Goal: Information Seeking & Learning: Find specific fact

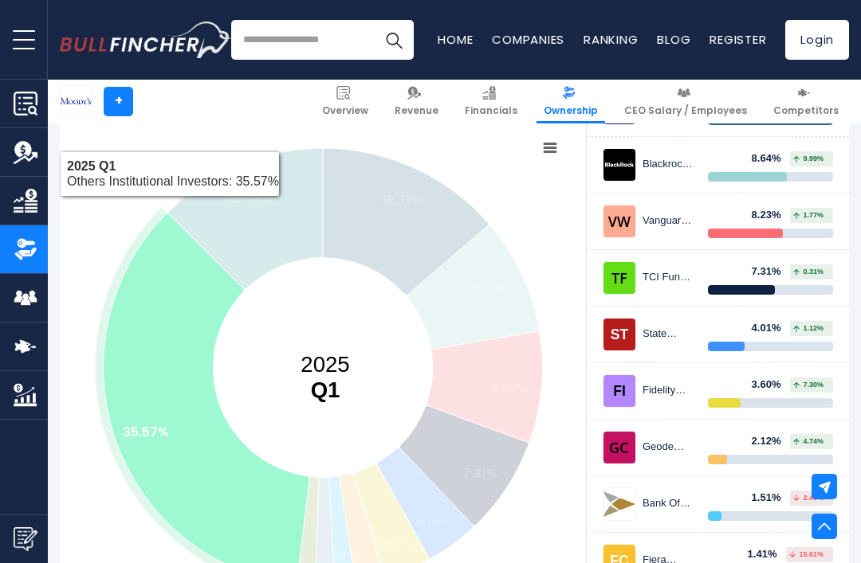
click at [93, 195] on rect at bounding box center [323, 369] width 526 height 475
click at [99, 216] on rect at bounding box center [323, 369] width 526 height 475
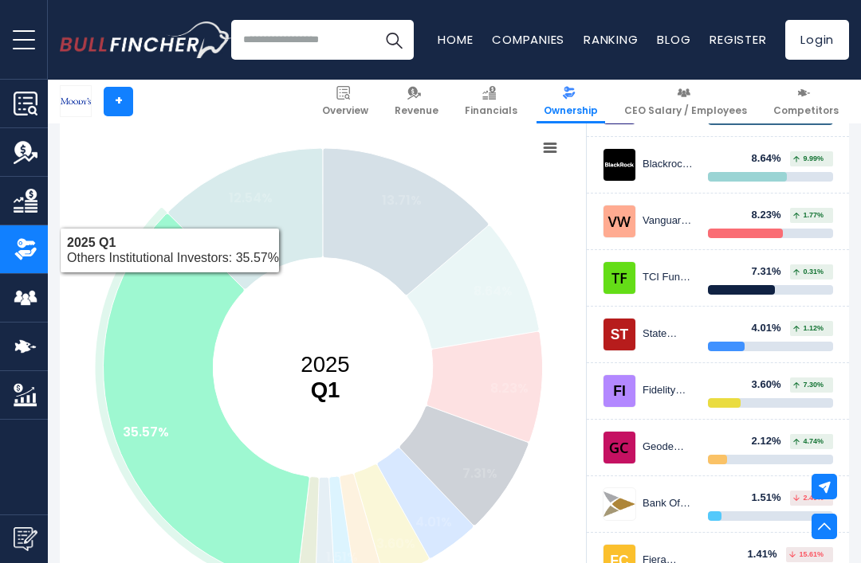
click at [158, 337] on icon at bounding box center [207, 399] width 206 height 371
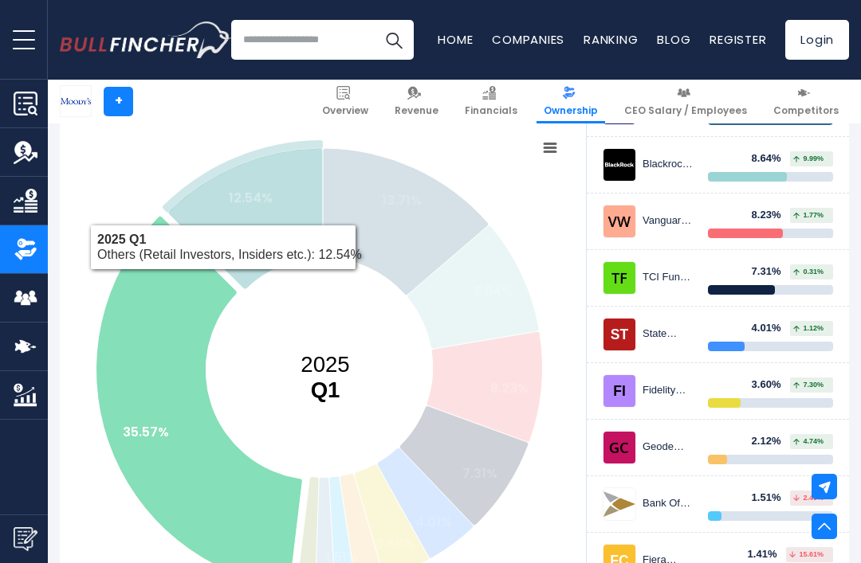
click at [261, 212] on icon at bounding box center [245, 218] width 155 height 141
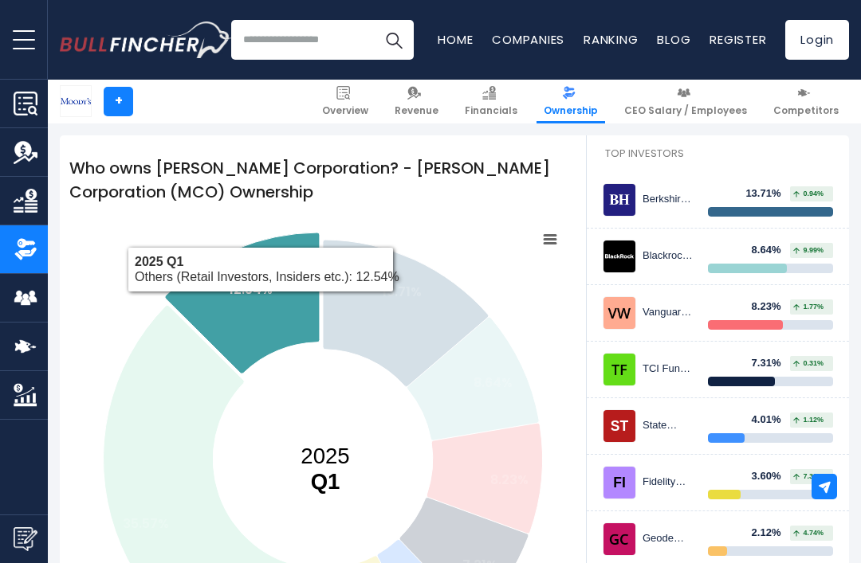
scroll to position [210, 0]
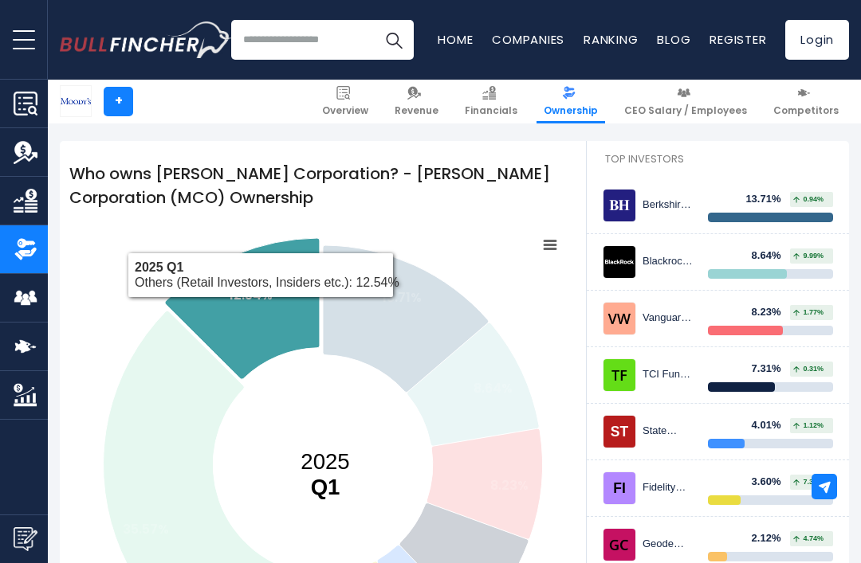
click at [111, 219] on div "Who owns Moody's Corporation? - Moody's Corporation (MCO) Ownership Created wit…" at bounding box center [323, 442] width 526 height 602
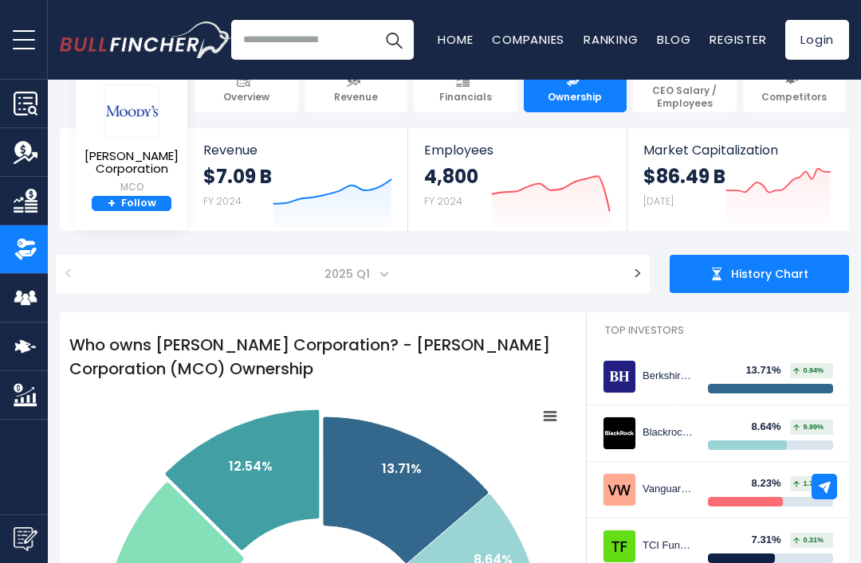
scroll to position [38, 0]
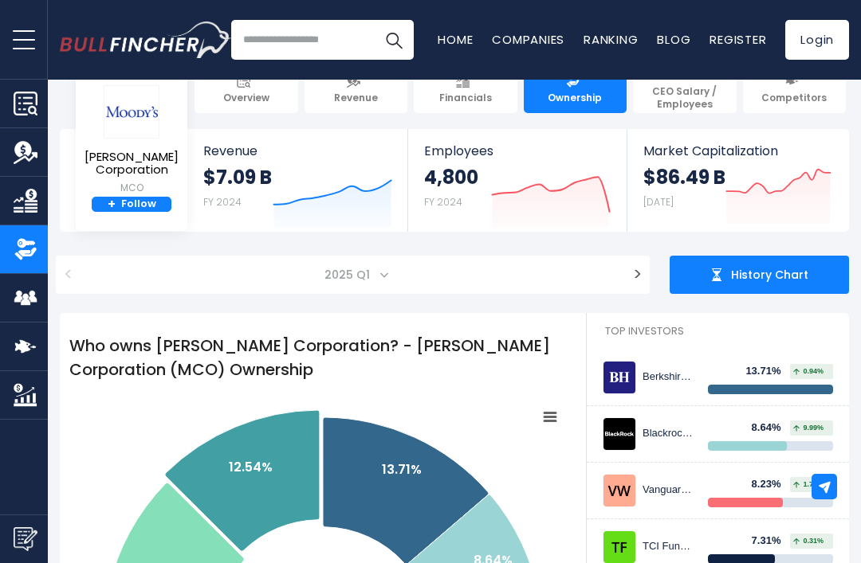
click at [278, 37] on input "search" at bounding box center [322, 40] width 183 height 40
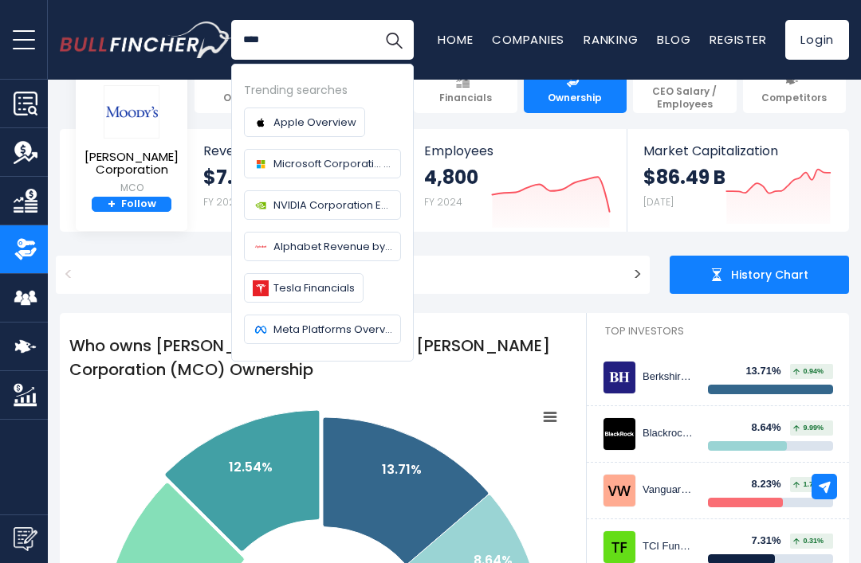
type input "****"
click at [387, 40] on button "Search" at bounding box center [394, 40] width 40 height 40
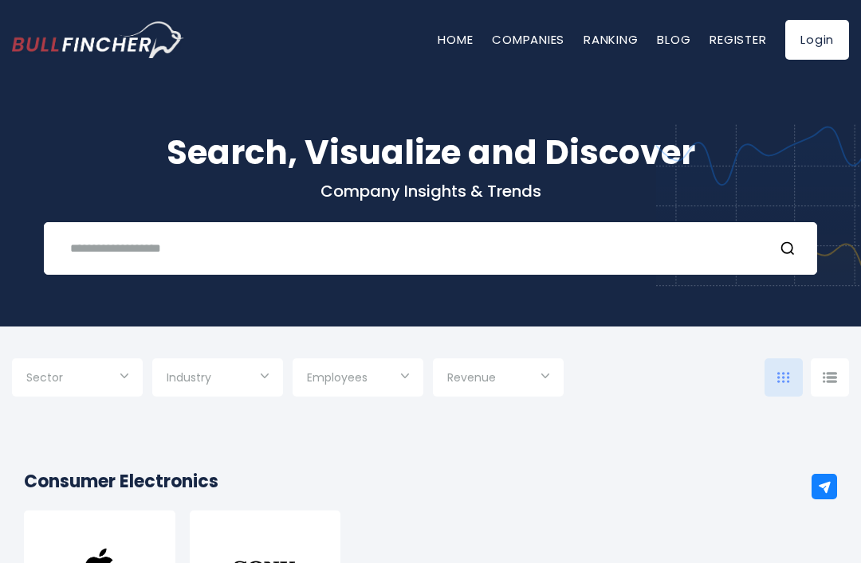
click at [100, 263] on input "text" at bounding box center [411, 248] width 700 height 29
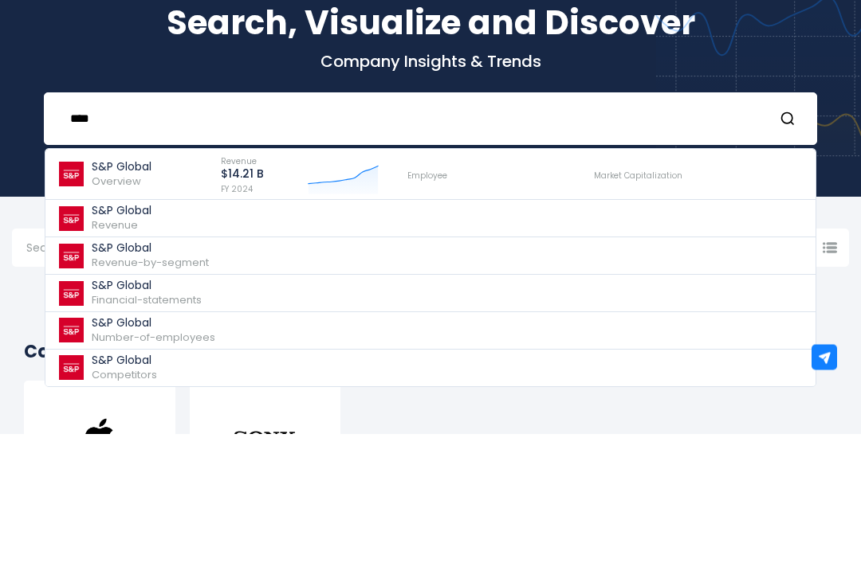
type input "****"
click at [128, 290] on p "S&P Global" at bounding box center [122, 297] width 60 height 14
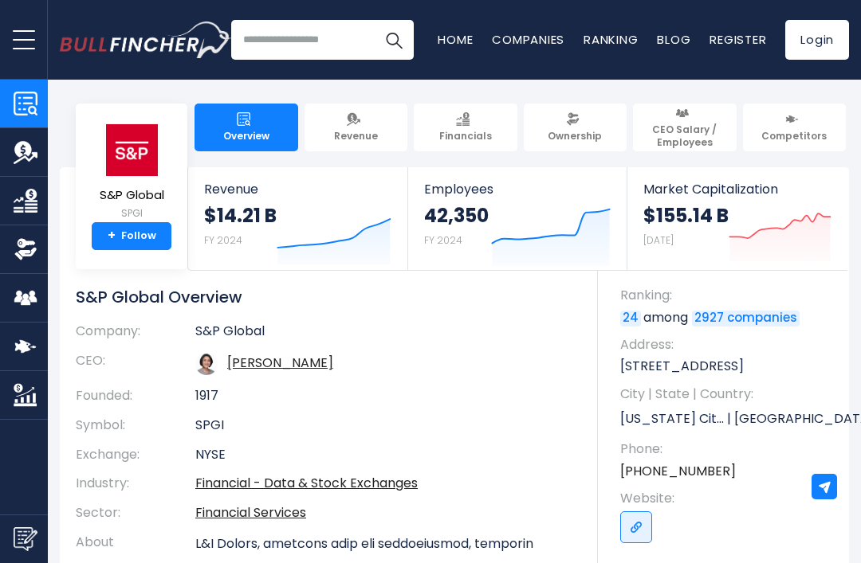
click at [579, 112] on img at bounding box center [573, 119] width 14 height 14
